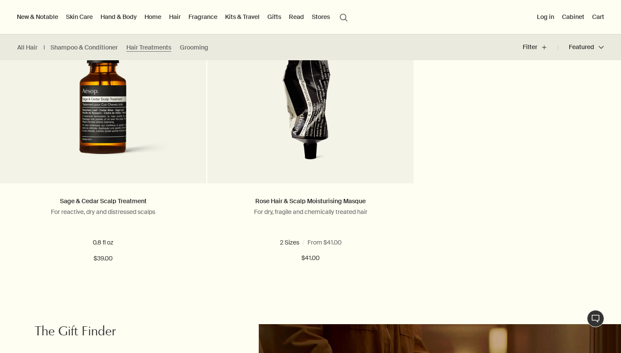
scroll to position [270, 0]
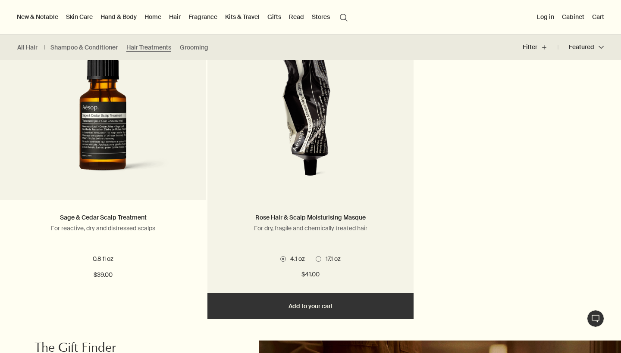
click at [302, 111] on img at bounding box center [310, 107] width 134 height 159
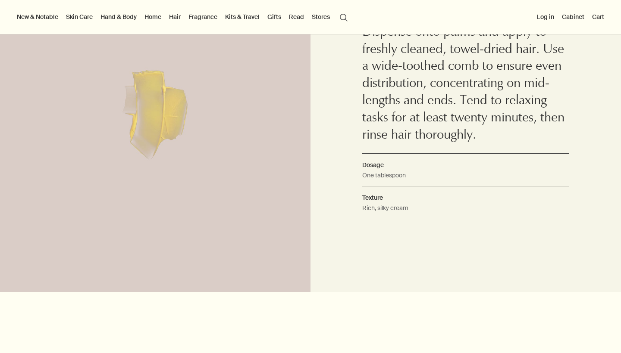
scroll to position [846, 0]
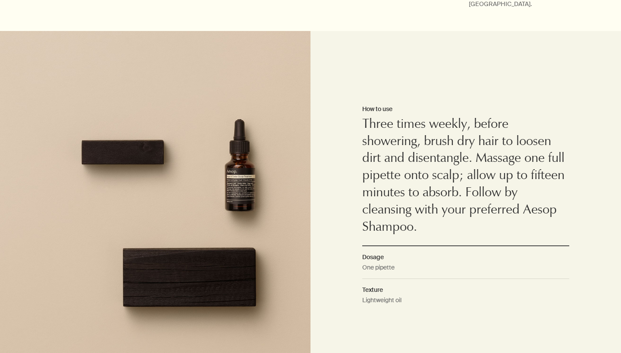
scroll to position [577, 0]
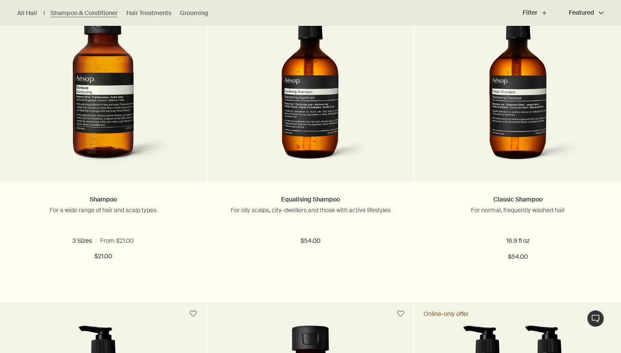
scroll to position [289, 0]
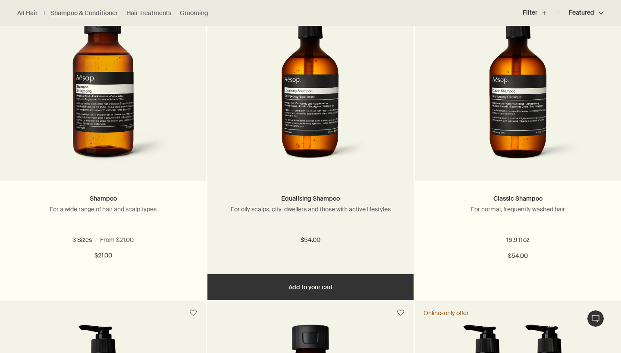
click at [312, 101] on img at bounding box center [310, 88] width 129 height 159
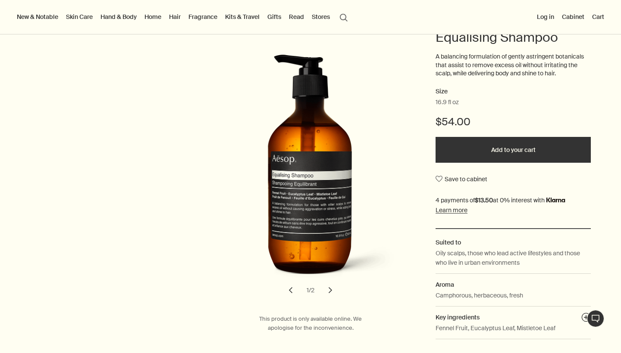
scroll to position [121, 0]
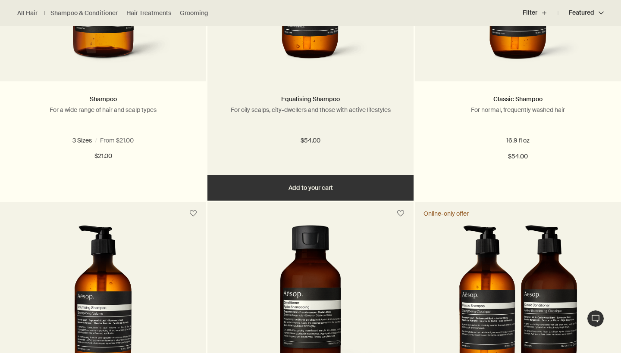
scroll to position [522, 0]
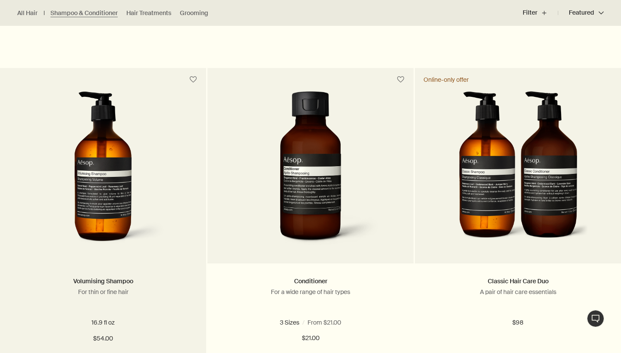
click at [112, 181] on img at bounding box center [103, 170] width 129 height 159
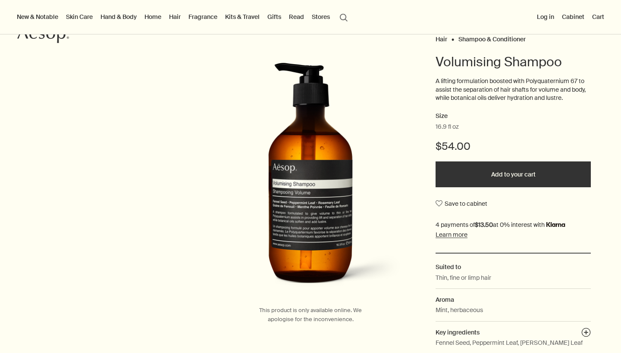
scroll to position [30, 0]
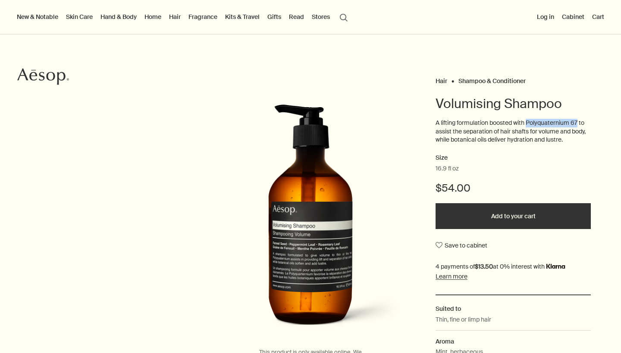
drag, startPoint x: 579, startPoint y: 123, endPoint x: 529, endPoint y: 122, distance: 50.4
click at [529, 122] on p "A lifting formulation boosted with Polyquaternium 67 to assist the separation o…" at bounding box center [512, 131] width 155 height 25
copy p "Polyquaternium 67"
